Goal: Subscribe to service/newsletter

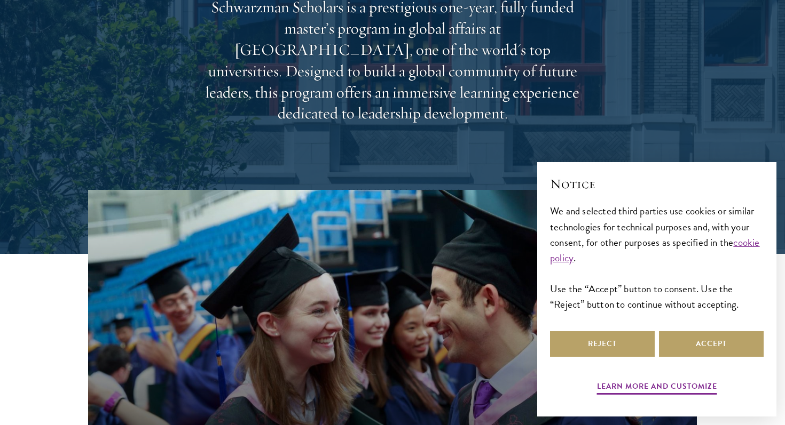
scroll to position [173, 0]
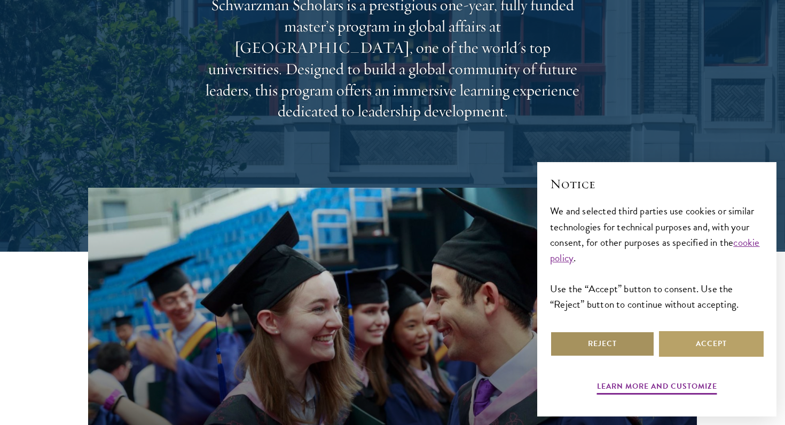
click at [618, 345] on button "Reject" at bounding box center [602, 344] width 105 height 26
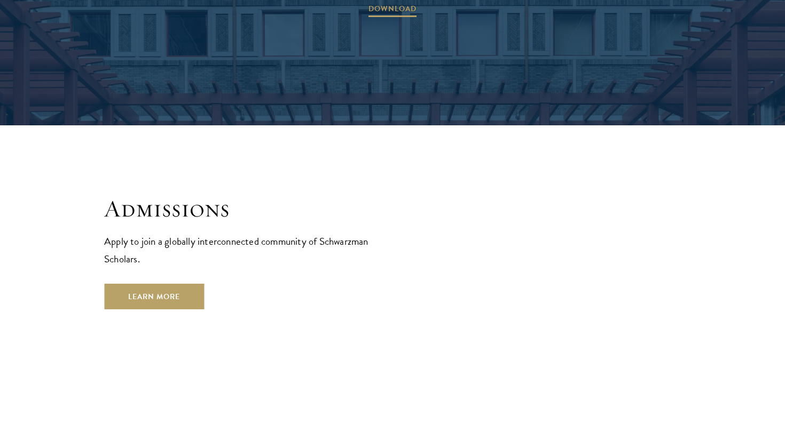
scroll to position [1703, 0]
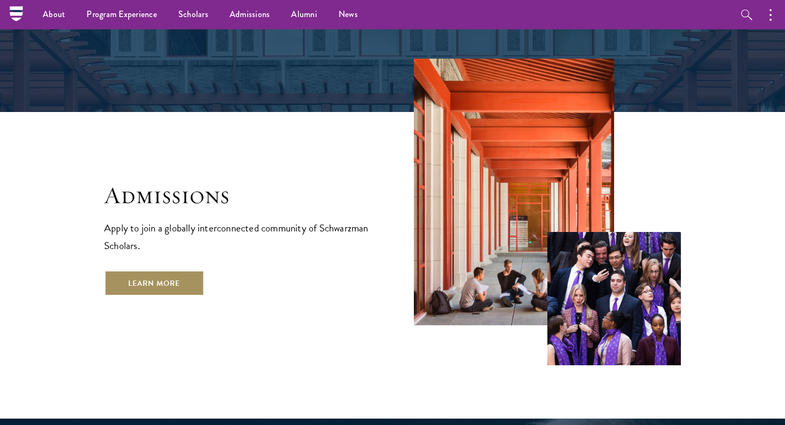
click at [113, 271] on link "Learn More" at bounding box center [154, 284] width 100 height 26
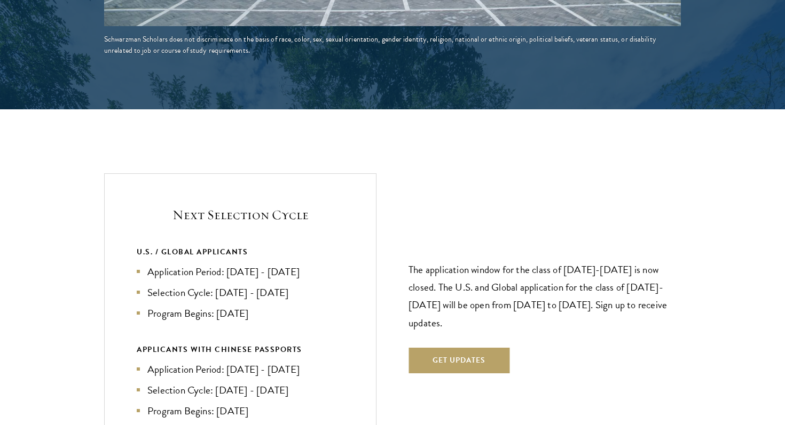
scroll to position [2143, 0]
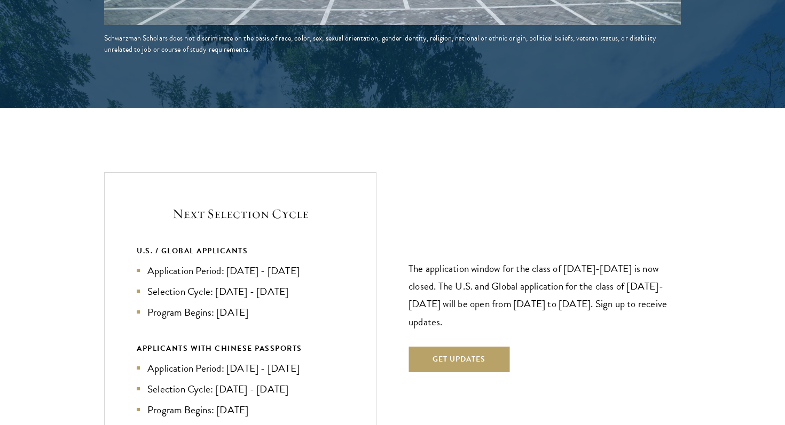
click at [242, 263] on li "Application Period: [DATE] - [DATE]" at bounding box center [240, 270] width 207 height 15
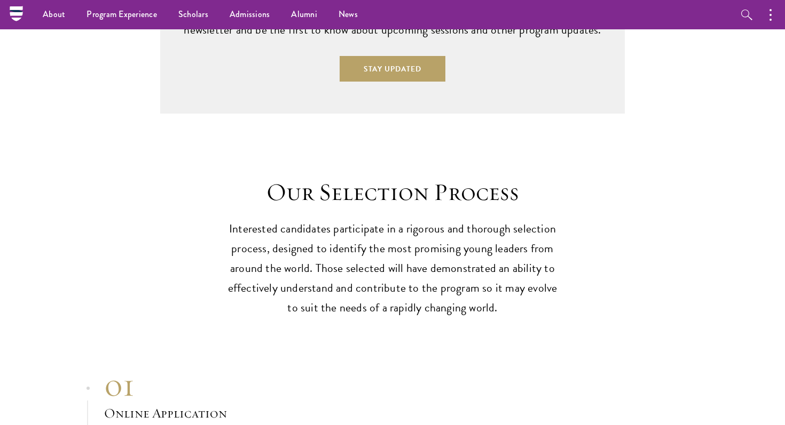
scroll to position [2745, 0]
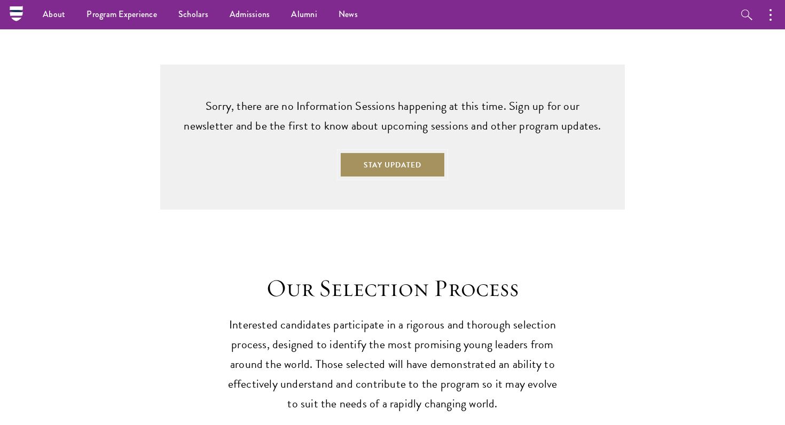
click at [392, 152] on button "Stay Updated" at bounding box center [392, 165] width 106 height 26
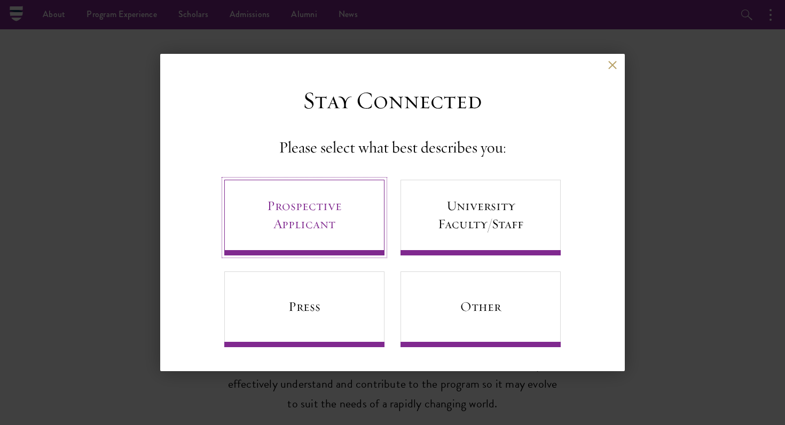
click at [317, 202] on link "Prospective Applicant" at bounding box center [304, 218] width 160 height 76
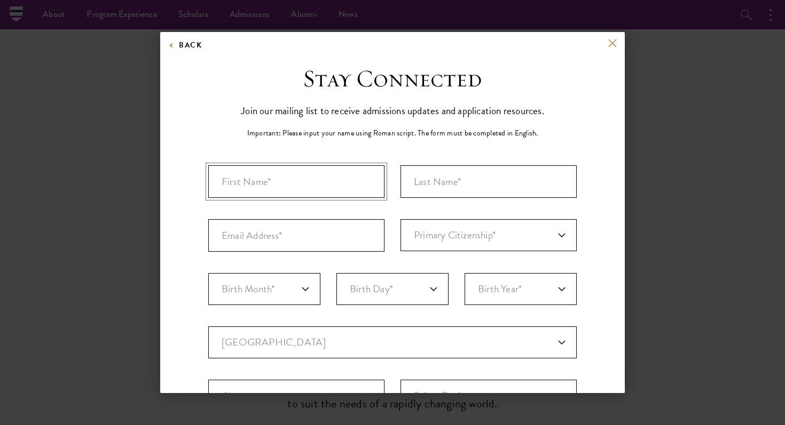
click at [311, 175] on input "First Name*" at bounding box center [296, 181] width 176 height 33
type input "[PERSON_NAME]"
type input "Berkmann"
type input "[PERSON_NAME][EMAIL_ADDRESS][DOMAIN_NAME]"
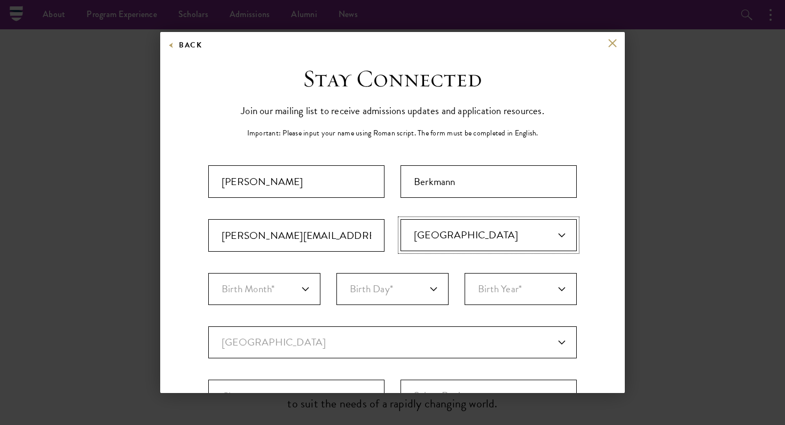
select select "AU"
select select "08"
select select "31"
select select "1999"
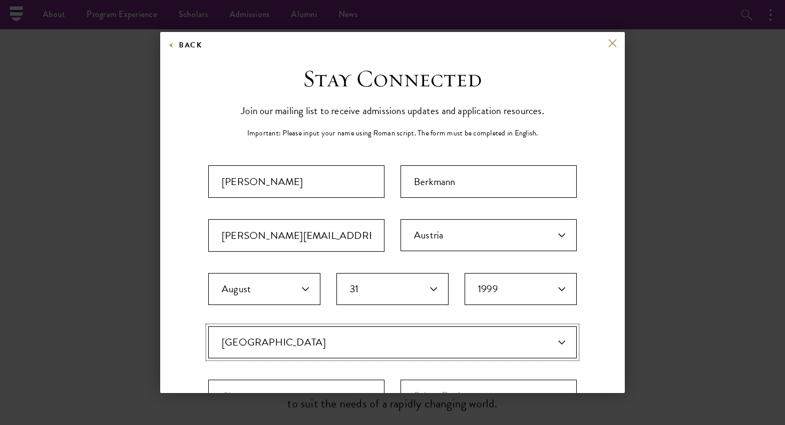
select select "AS"
select select
select select "AU"
select select
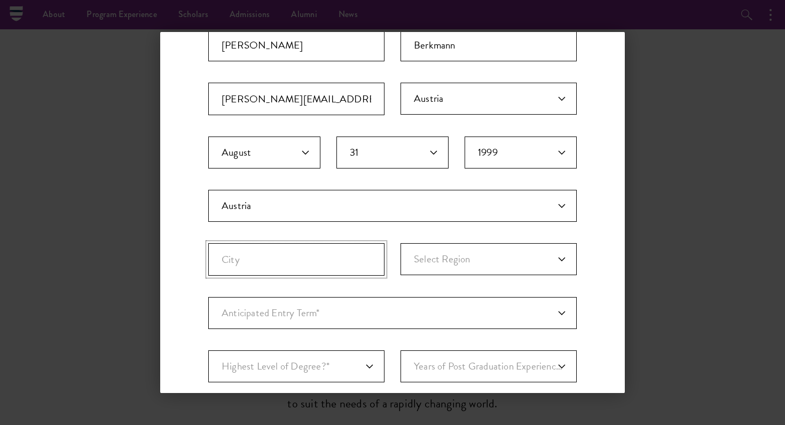
scroll to position [142, 0]
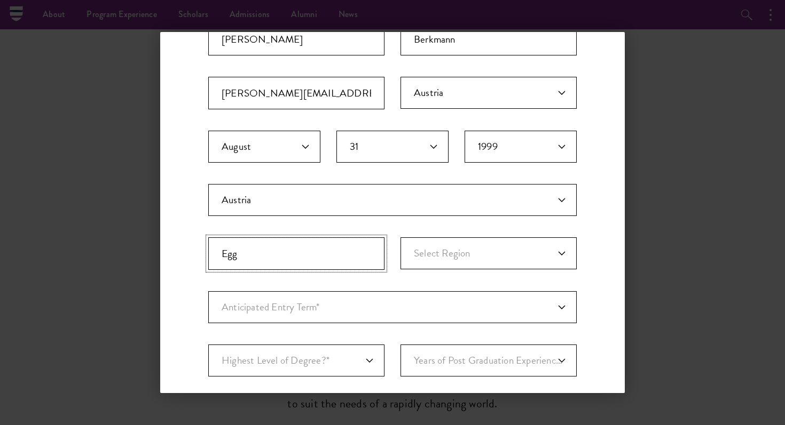
type input "Egg"
select select "Vorarlberg"
click at [352, 305] on select "Anticipated Entry Term* Just Exploring" at bounding box center [392, 307] width 368 height 32
select select "a6790467-ebe7-4045-a56a-66c1cae98076"
click at [208, 291] on select "Anticipated Entry Term* Just Exploring" at bounding box center [392, 307] width 368 height 32
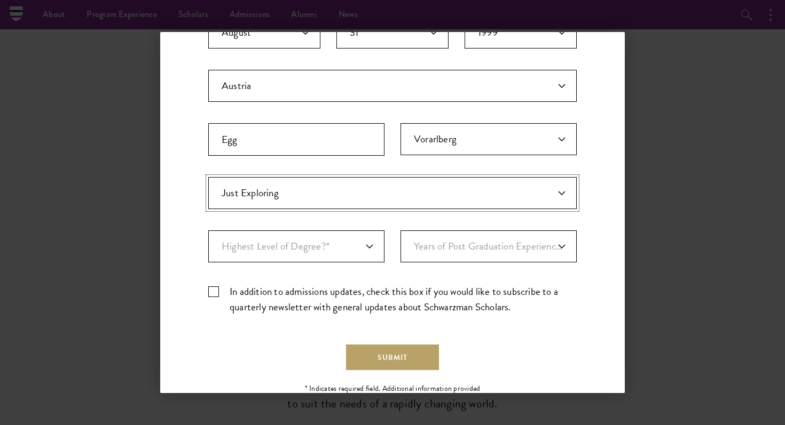
scroll to position [260, 0]
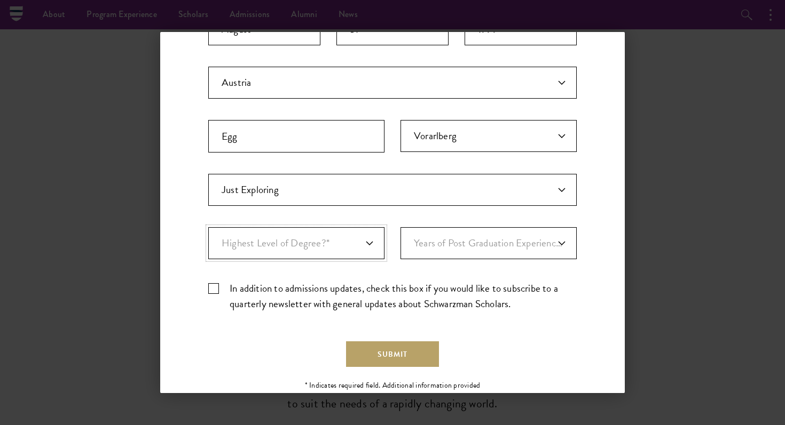
click at [336, 233] on select "Highest Level of Degree?* PHD Bachelor's Master's Current Undergraduate Student" at bounding box center [296, 243] width 176 height 32
select select "009547fe-3364-4351-8e81-63abea734008"
click at [208, 227] on select "Highest Level of Degree?* PHD Bachelor's Master's Current Undergraduate Student" at bounding box center [296, 243] width 176 height 32
click at [457, 251] on select "Years of Post Graduation Experience?* 1 2 3 4 5 6 7 8 9 10" at bounding box center [488, 243] width 176 height 32
select select "2"
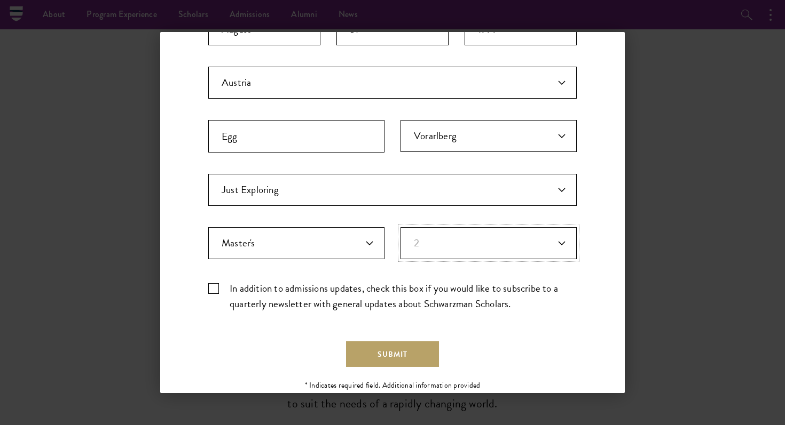
click at [400, 227] on select "Years of Post Graduation Experience?* 1 2 3 4 5 6 7 8 9 10" at bounding box center [488, 243] width 176 height 32
click at [217, 291] on label "In addition to admissions updates, check this box if you would like to subscrib…" at bounding box center [392, 296] width 368 height 31
click at [217, 288] on input "In addition to admissions updates, check this box if you would like to subscrib…" at bounding box center [392, 284] width 368 height 7
checkbox input "true"
click at [410, 366] on button "Submit" at bounding box center [392, 355] width 93 height 26
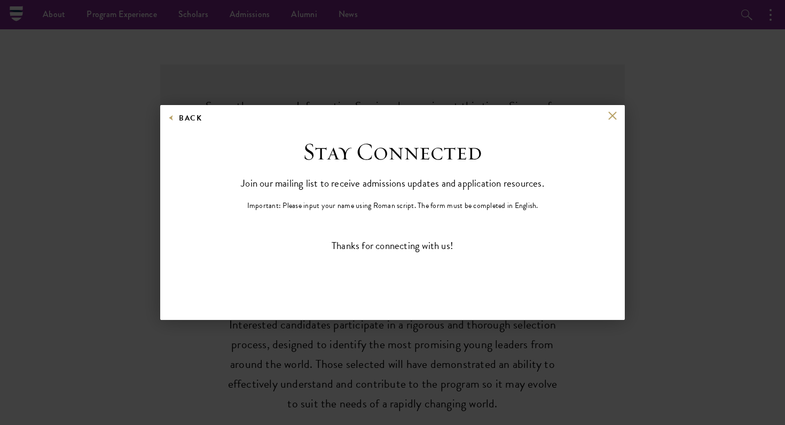
scroll to position [0, 0]
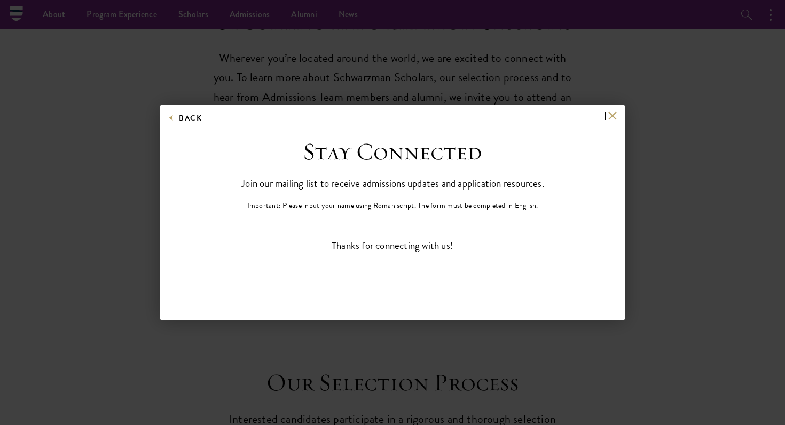
click at [614, 116] on button at bounding box center [611, 116] width 9 height 9
